Goal: Check status: Check status

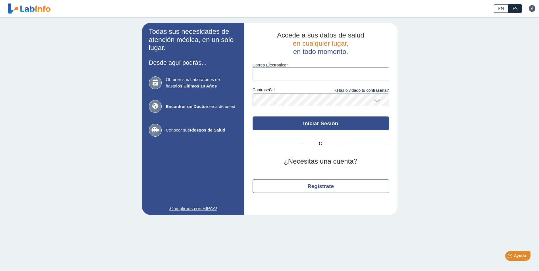
type input "[PERSON_NAME][EMAIL_ADDRESS][DOMAIN_NAME]"
click at [331, 126] on button "Iniciar Sesión" at bounding box center [320, 123] width 136 height 14
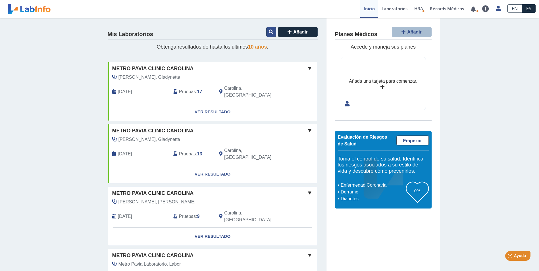
click at [269, 33] on icon at bounding box center [271, 32] width 5 height 5
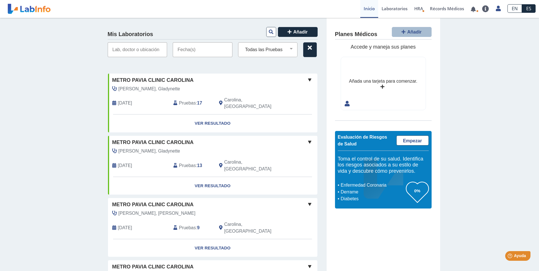
click at [185, 51] on input "text" at bounding box center [203, 49] width 60 height 15
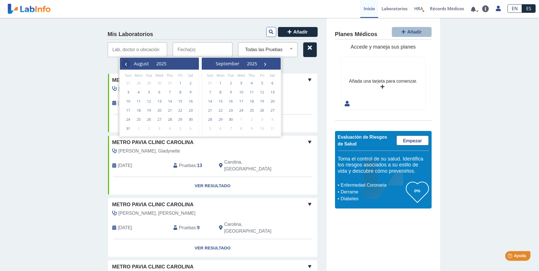
click at [127, 65] on span "‹" at bounding box center [126, 63] width 9 height 9
click at [149, 82] on span "1" at bounding box center [148, 82] width 9 height 9
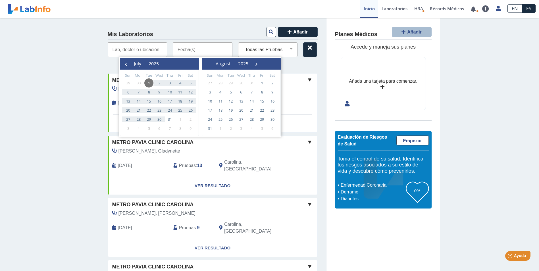
click at [294, 101] on div "Yo Yo" at bounding box center [299, 99] width 17 height 29
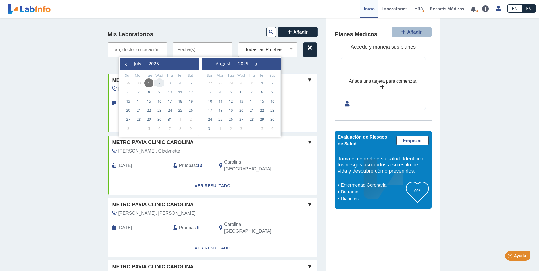
click at [122, 50] on input "text" at bounding box center [138, 49] width 60 height 15
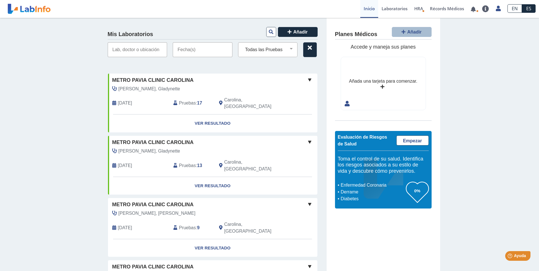
click at [120, 51] on input "text" at bounding box center [138, 49] width 60 height 15
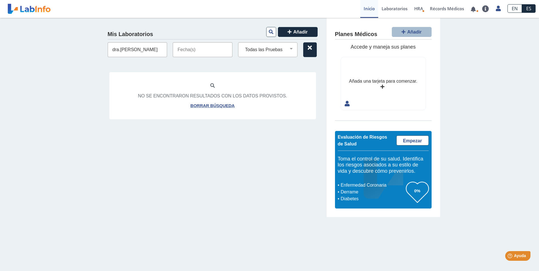
type input "dra.Jessica Rosa"
click at [196, 48] on input "text" at bounding box center [203, 49] width 60 height 15
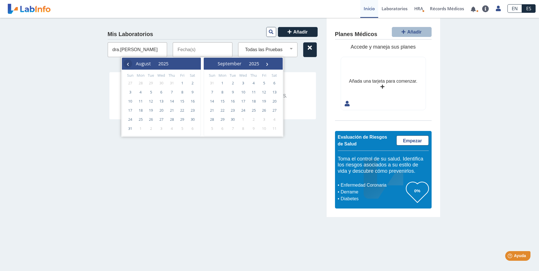
click at [127, 63] on span "‹" at bounding box center [128, 63] width 9 height 9
click at [151, 82] on span "1" at bounding box center [150, 82] width 9 height 9
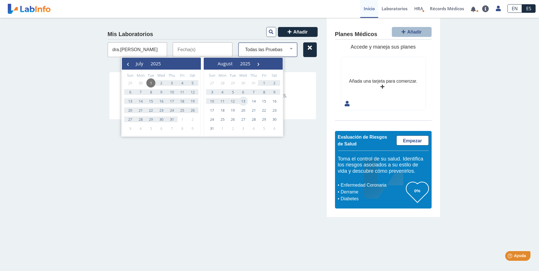
click at [293, 49] on select "Todas las Pruebas alpha fetoprotein serum alt ast bmp ca 125 ca 19-9 cbc with d…" at bounding box center [270, 49] width 55 height 7
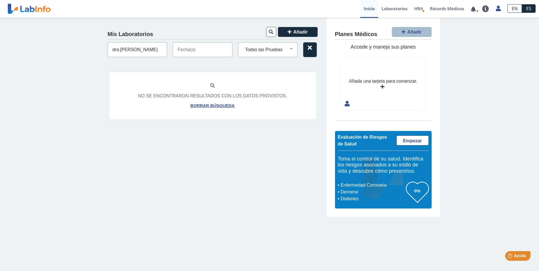
click at [204, 174] on div "Mis Laboratorios Añadir dra.Jessica Rosa Todas las Pruebas alpha fetoprotein se…" at bounding box center [212, 117] width 227 height 199
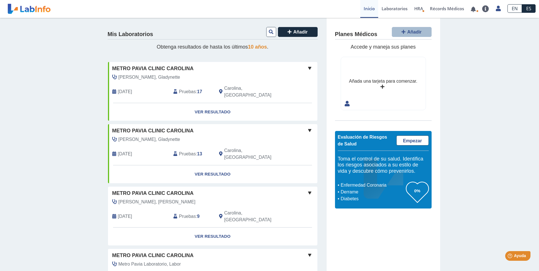
click at [253, 47] on span "10 años" at bounding box center [257, 47] width 19 height 6
click at [400, 9] on link "Laboratorios" at bounding box center [394, 9] width 33 height 18
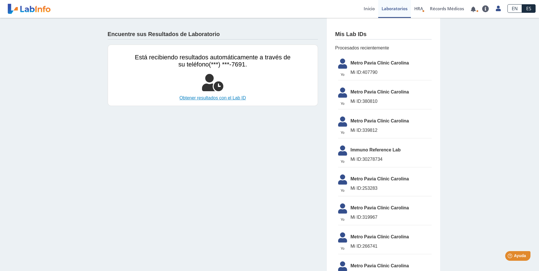
click at [196, 99] on link "Obtener resultados con el Lab ID" at bounding box center [213, 98] width 156 height 7
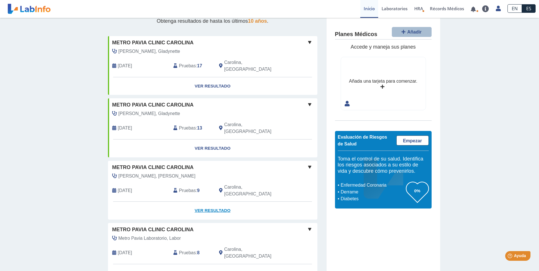
scroll to position [57, 0]
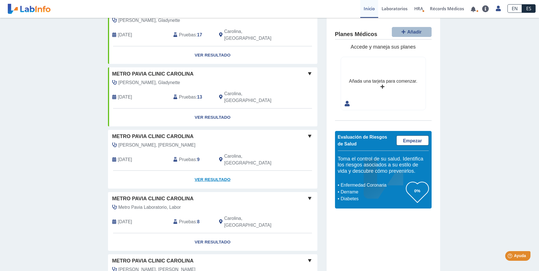
click at [210, 171] on link "Ver Resultado" at bounding box center [212, 180] width 209 height 18
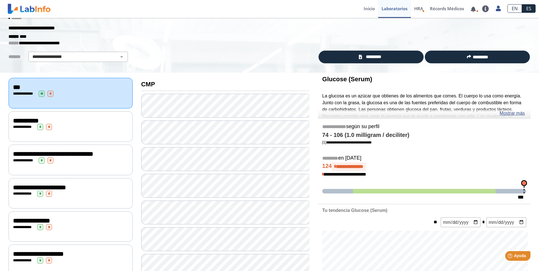
scroll to position [28, 0]
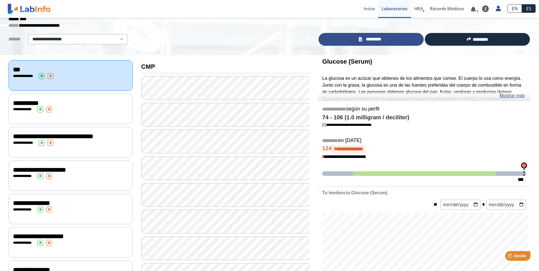
click at [371, 43] on link "*********" at bounding box center [370, 39] width 105 height 13
